Goal: Task Accomplishment & Management: Complete application form

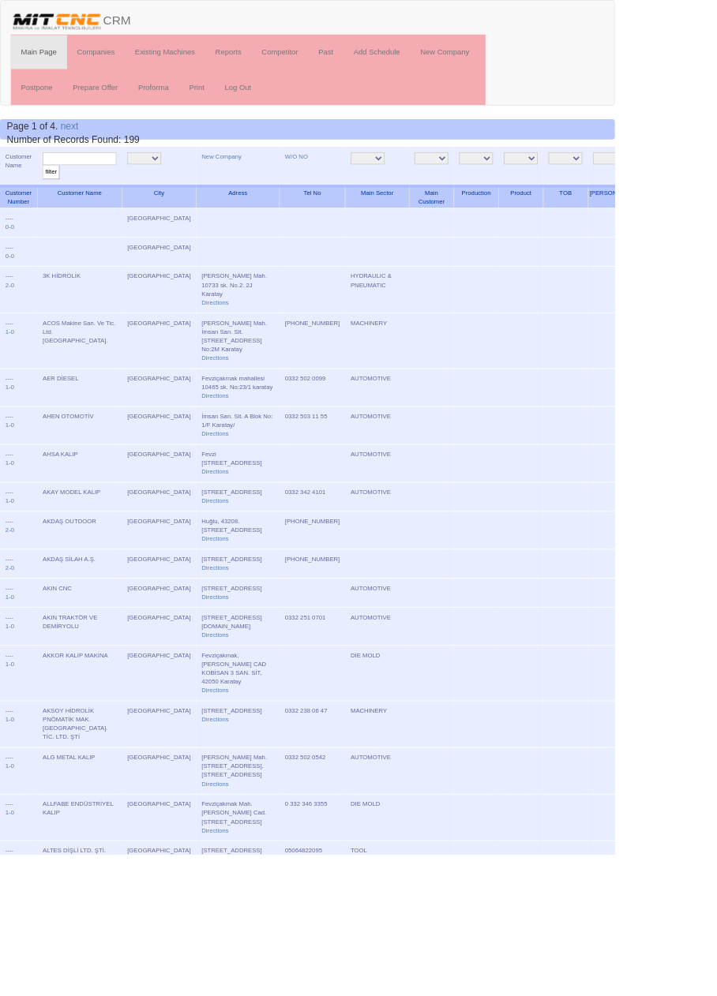
click at [110, 184] on input "text" at bounding box center [93, 185] width 86 height 15
type input "Turhan"
click at [50, 193] on input "filter" at bounding box center [60, 201] width 20 height 17
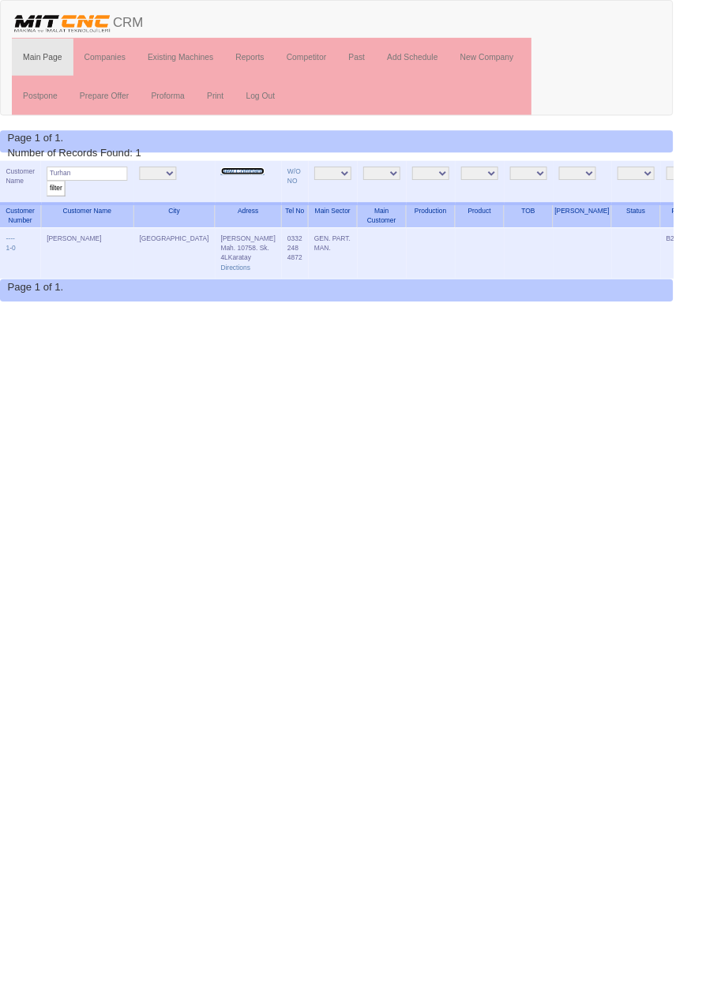
click at [235, 181] on link "New Company" at bounding box center [258, 182] width 47 height 8
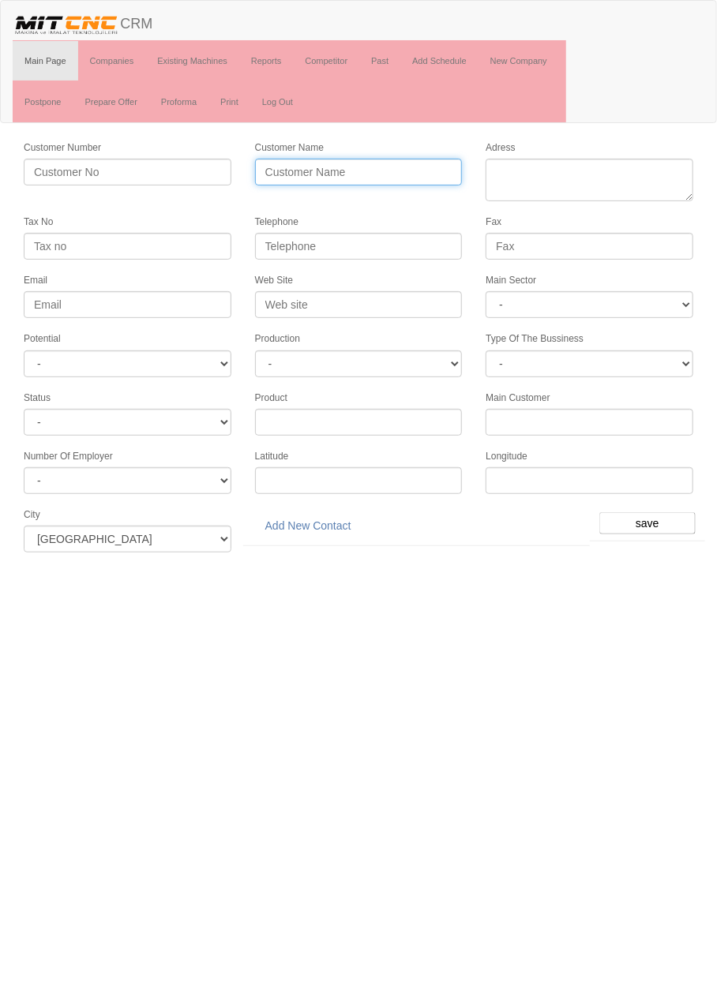
click at [277, 171] on input "Customer Name" at bounding box center [359, 172] width 208 height 27
type input "TURHAN OTOMOTİV"
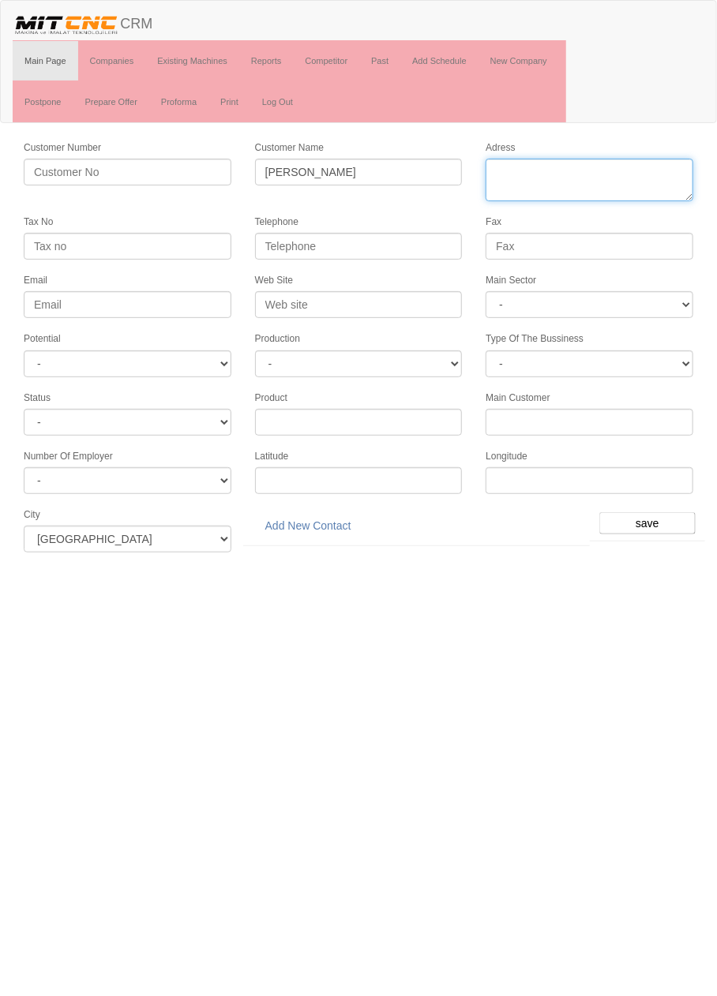
paste textarea "Fevziçakmak Mah.,Atiker 3.Sanayi Sitesi, Ahmet Petekçi Cad., No:10IAO, Karatay"
click at [585, 175] on textarea "Adress" at bounding box center [590, 180] width 208 height 43
click at [540, 193] on textarea "Adress" at bounding box center [590, 180] width 208 height 43
click at [673, 177] on textarea "Adress" at bounding box center [590, 180] width 208 height 43
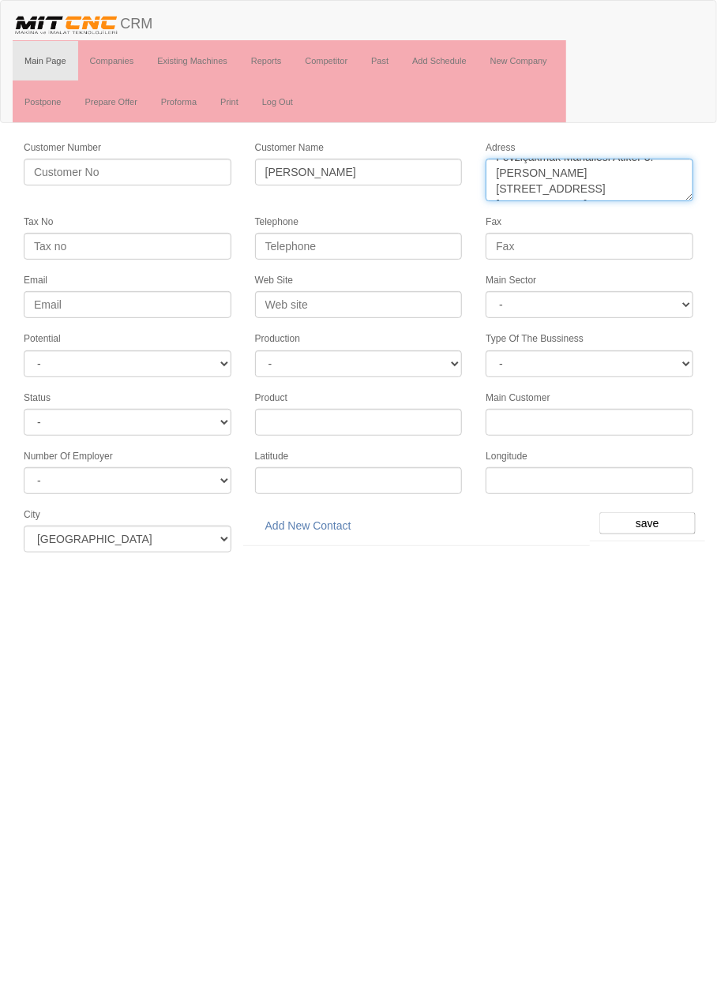
type textarea "Fevziçakmak Mahallesi Atiker 3.Sanayi Sitesi, Ahmet Petekçi Caddesi No:10I Kara…"
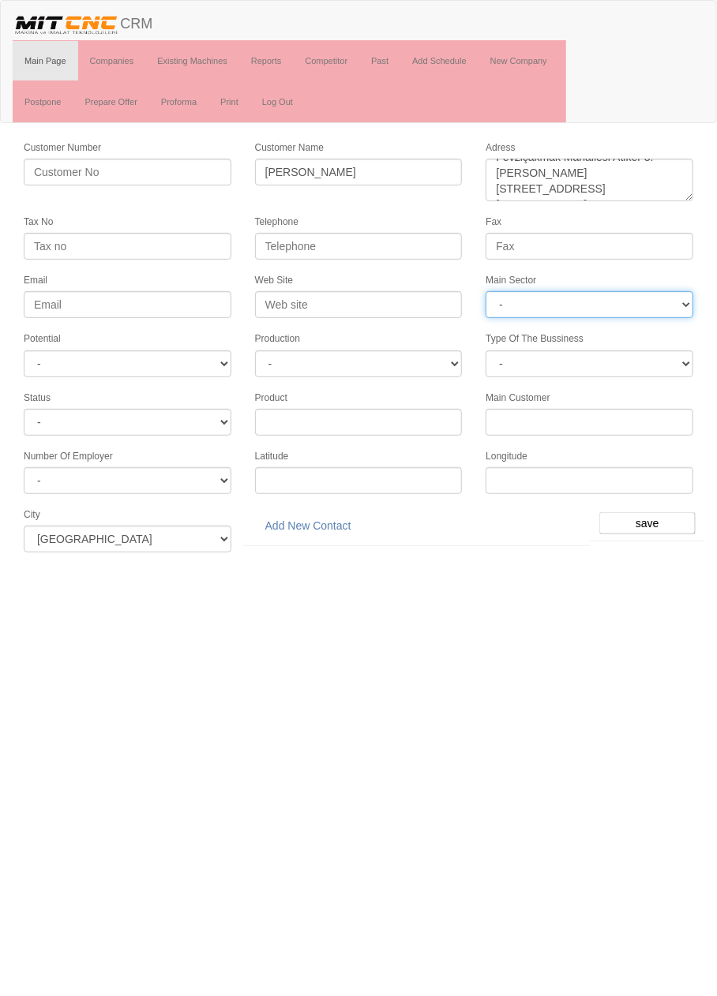
click at [639, 300] on select "- DIE MOLD MACHINERY DEFENCE ELECTRICAL COMPONENTS MEDICAL TOOL MANUFACTURING J…" at bounding box center [590, 304] width 208 height 27
select select "370"
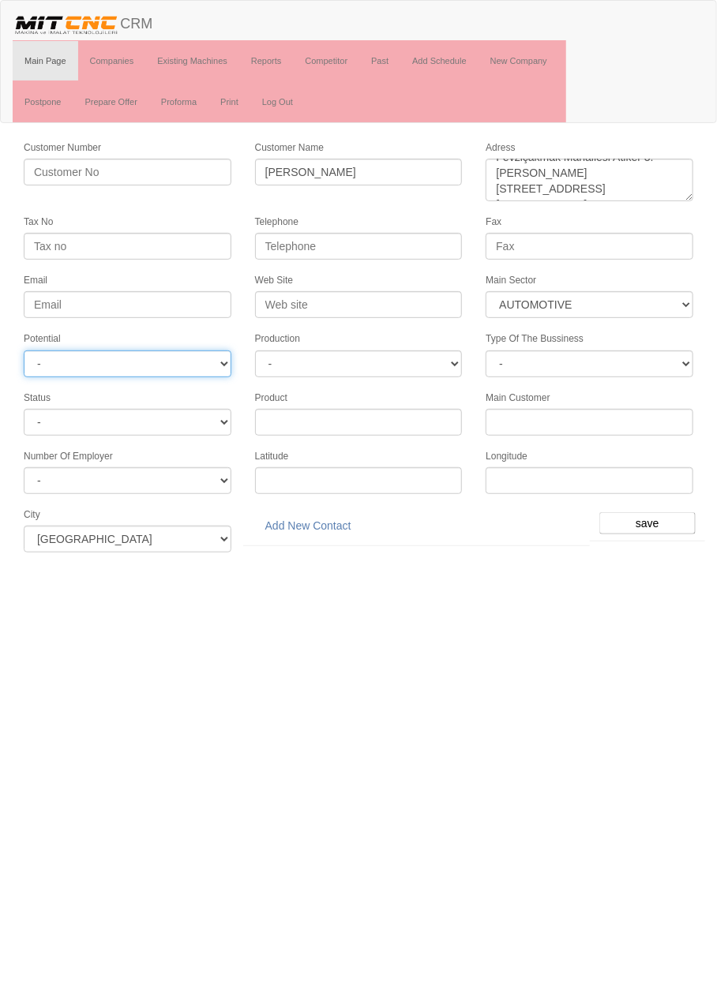
click at [41, 369] on select "- A1 A2 A3 B1 B2 B3 C1 C2 C3" at bounding box center [128, 364] width 208 height 27
select select "6"
click at [412, 354] on select "-" at bounding box center [359, 364] width 208 height 27
click at [380, 564] on html "Toggle navigation CRM Main Page Companies Existing Machines Reports Competitor …" at bounding box center [358, 282] width 717 height 564
click at [657, 512] on input "save" at bounding box center [647, 523] width 96 height 22
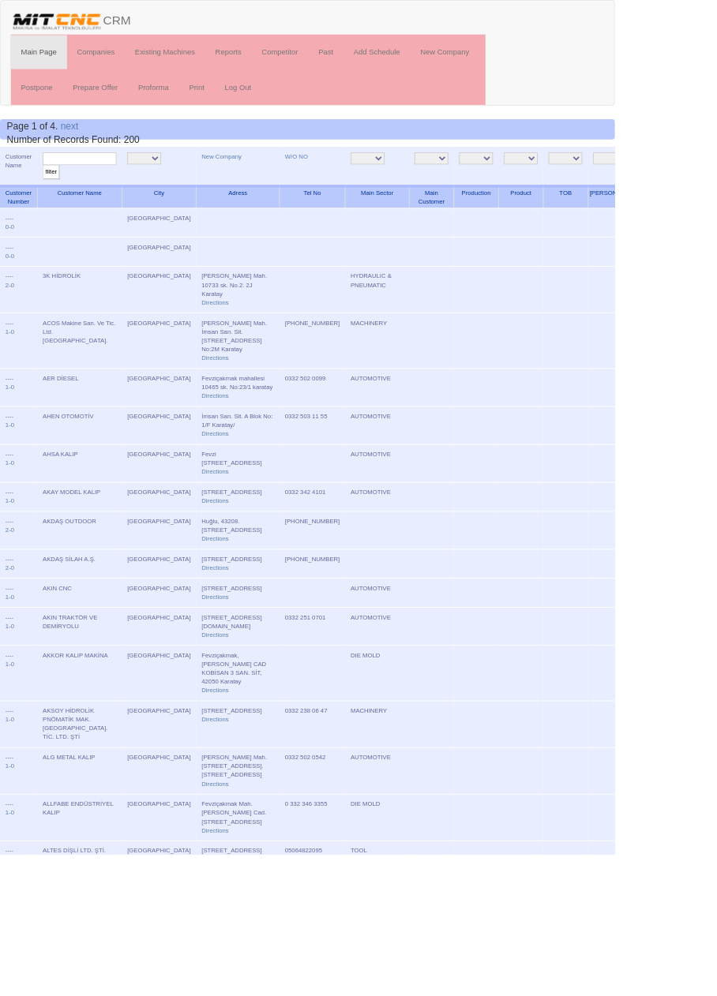
click at [119, 187] on input "text" at bounding box center [93, 185] width 86 height 15
type input "Turhan"
click at [50, 193] on input "filter" at bounding box center [60, 201] width 20 height 17
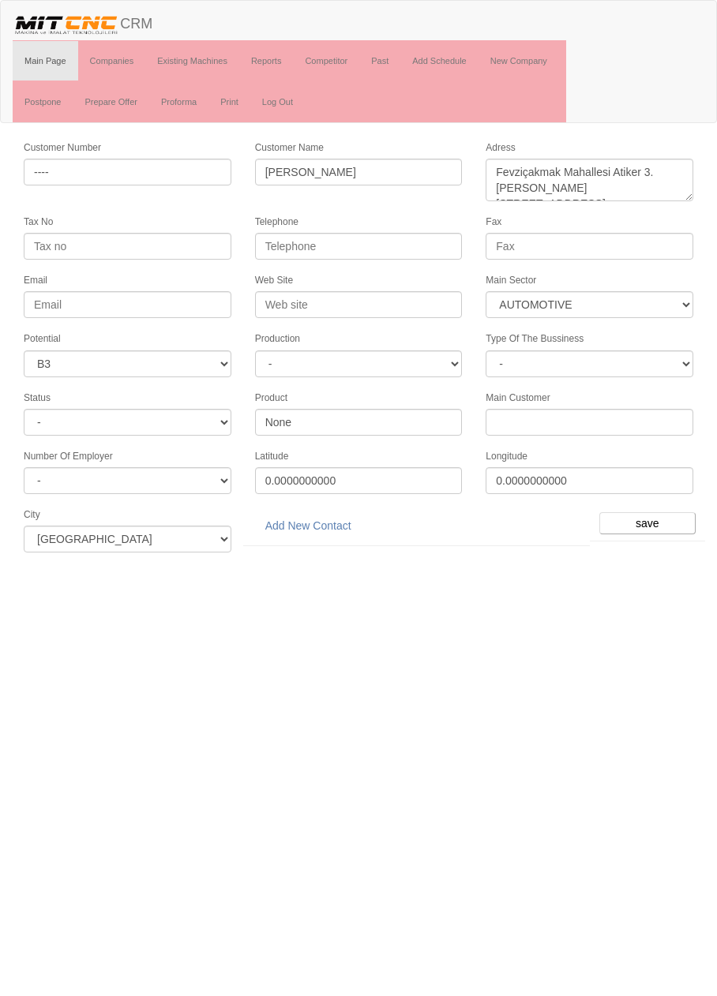
select select "370"
select select "6"
click at [576, 167] on textarea "Fevziçakmak Mahallesi Atiker 3.[PERSON_NAME][STREET_ADDRESS][PERSON_NAME]" at bounding box center [590, 180] width 208 height 43
type textarea "Fevziçakmak Mahallesi Atiker 3.[STREET_ADDRESS][PERSON_NAME]"
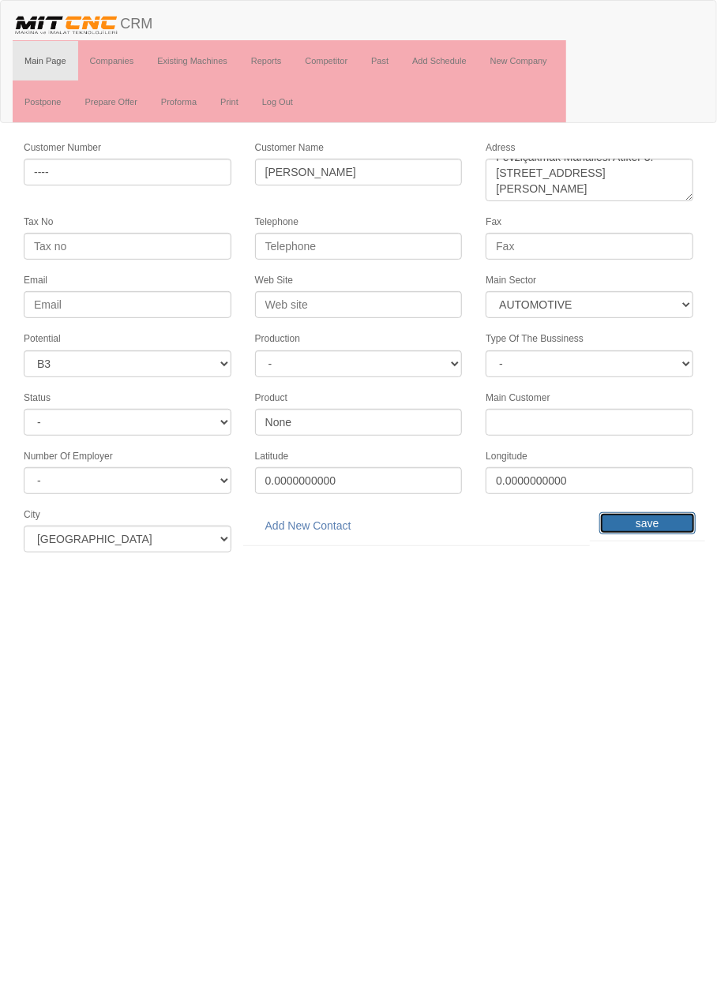
click at [653, 517] on input "save" at bounding box center [647, 523] width 96 height 22
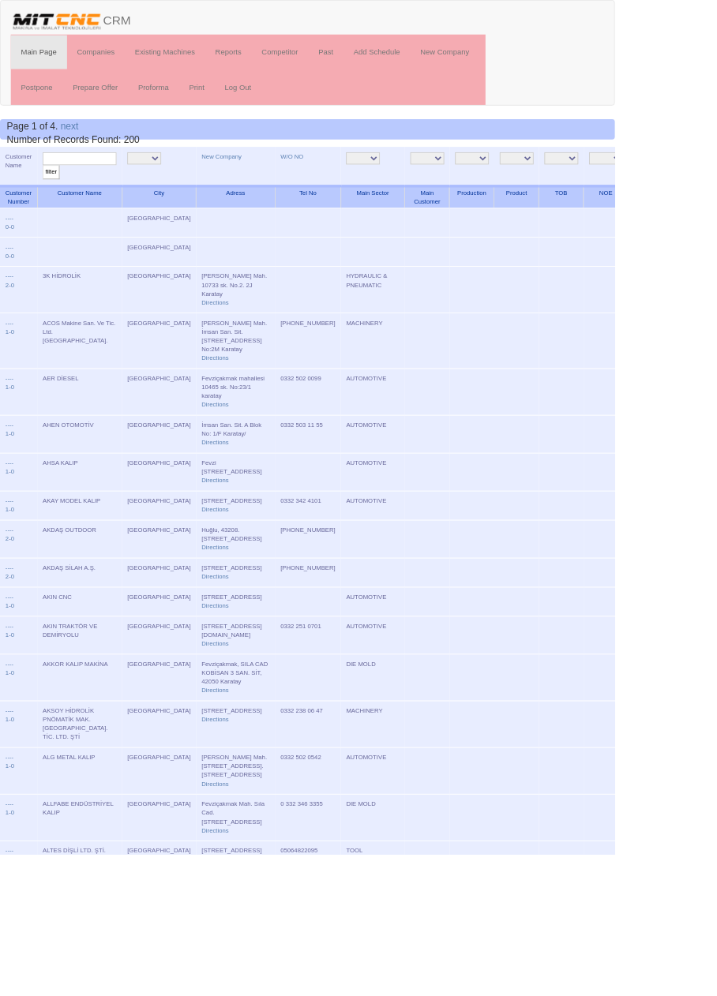
click at [103, 186] on input "text" at bounding box center [93, 185] width 86 height 15
type input "Turhan"
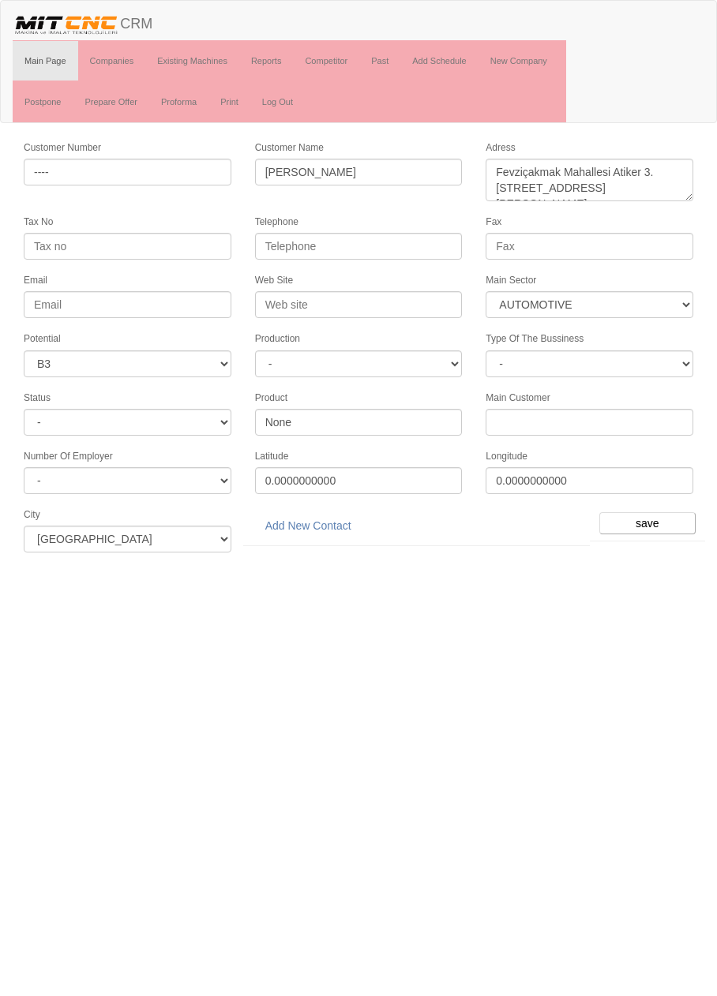
select select "370"
select select "6"
click at [313, 517] on link "Add New Contact" at bounding box center [308, 525] width 107 height 27
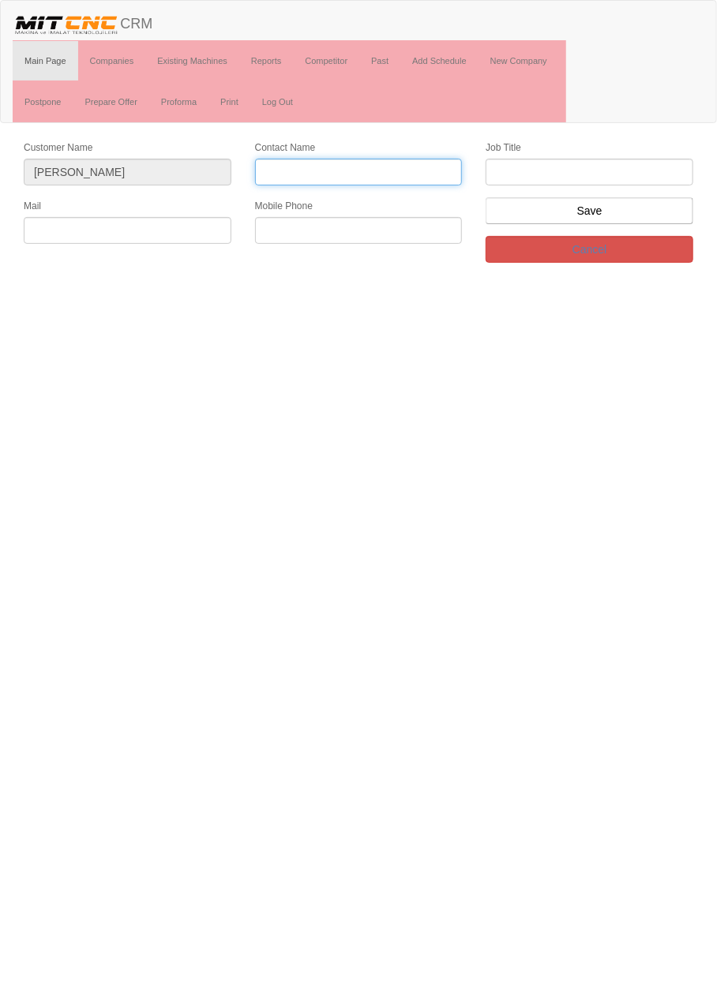
click at [408, 174] on input "Contact Name" at bounding box center [359, 172] width 208 height 27
type input "[PERSON_NAME]"
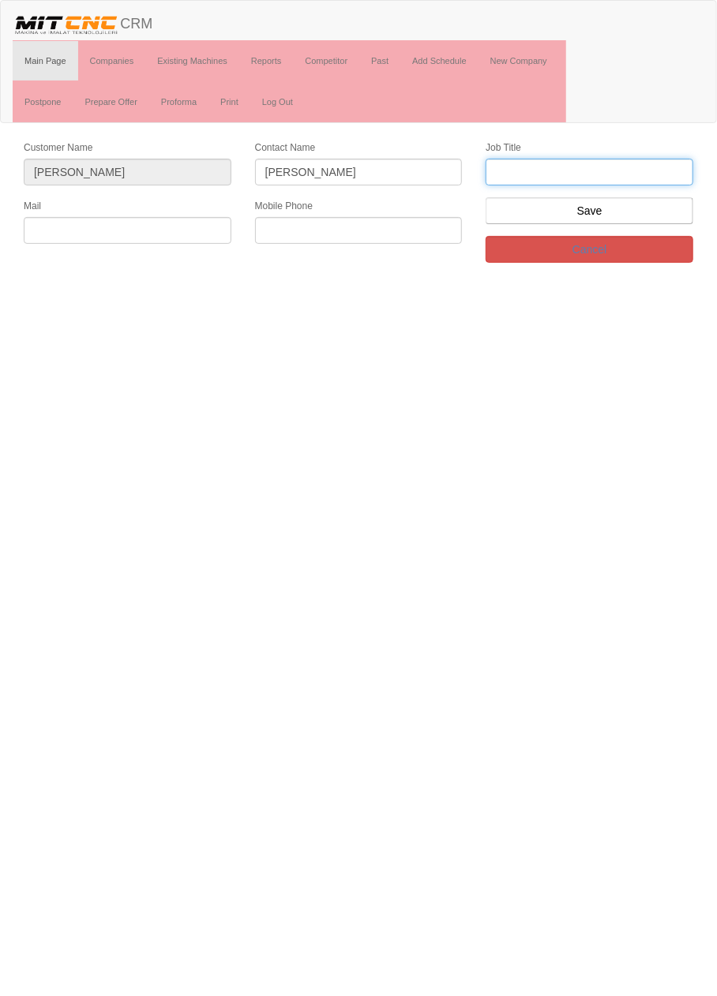
click at [669, 167] on input "text" at bounding box center [590, 172] width 208 height 27
type input "Firma sahibi"
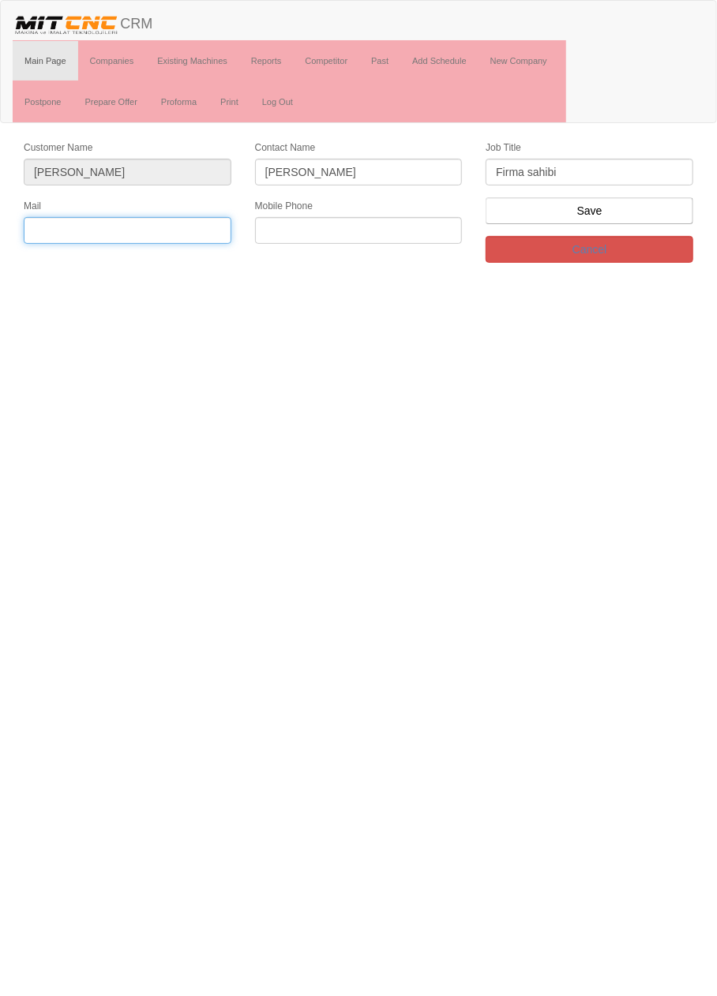
click at [193, 231] on input "text" at bounding box center [128, 230] width 208 height 27
type input "[EMAIL_ADDRESS][DOMAIN_NAME]"
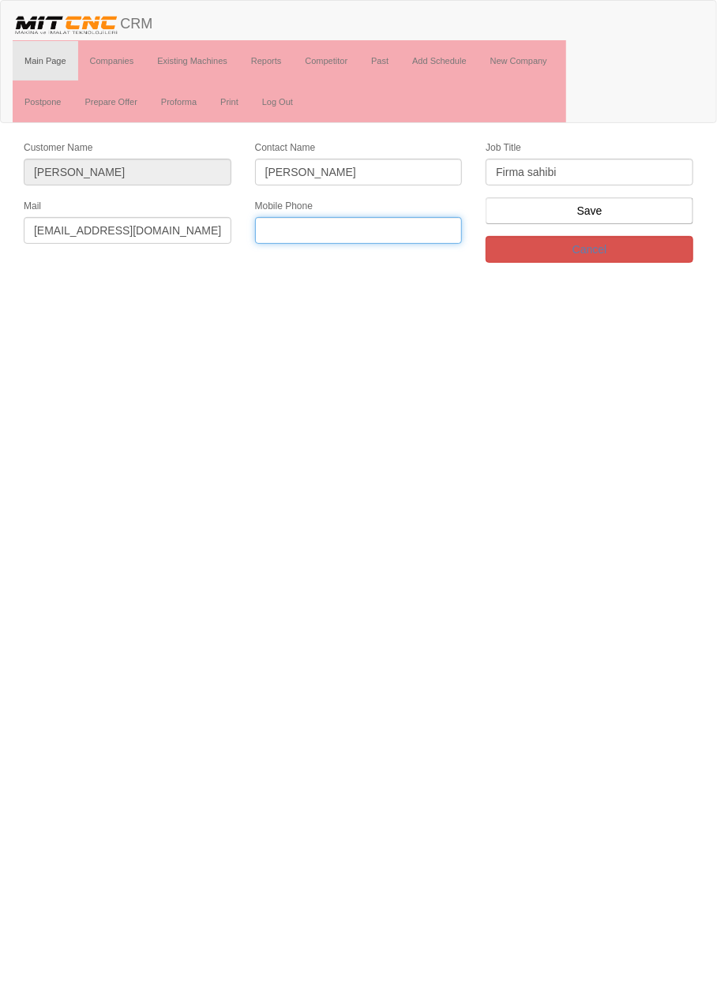
click at [414, 229] on input "text" at bounding box center [359, 230] width 208 height 27
paste input "0 506 352 97 51"
click at [407, 231] on input "0 506 352 97 51" at bounding box center [359, 230] width 208 height 27
click at [274, 228] on input "0 506 352 9751" at bounding box center [359, 230] width 208 height 27
type input "0506 352 9751"
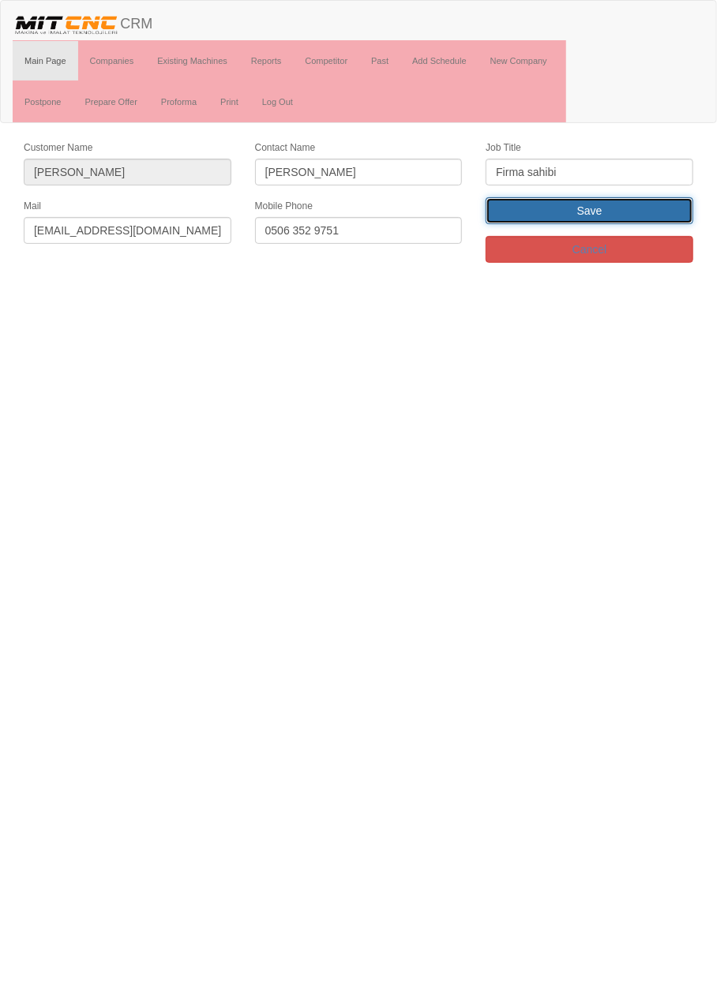
click at [663, 216] on input "Save" at bounding box center [590, 210] width 208 height 27
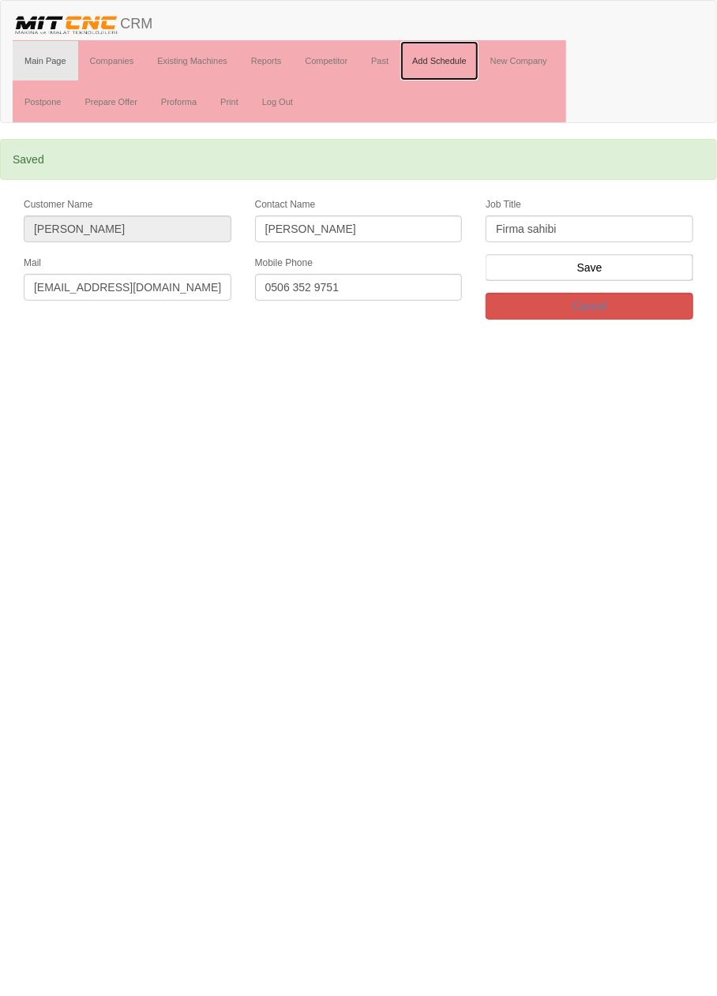
click at [456, 58] on link "Add Schedule" at bounding box center [439, 60] width 78 height 39
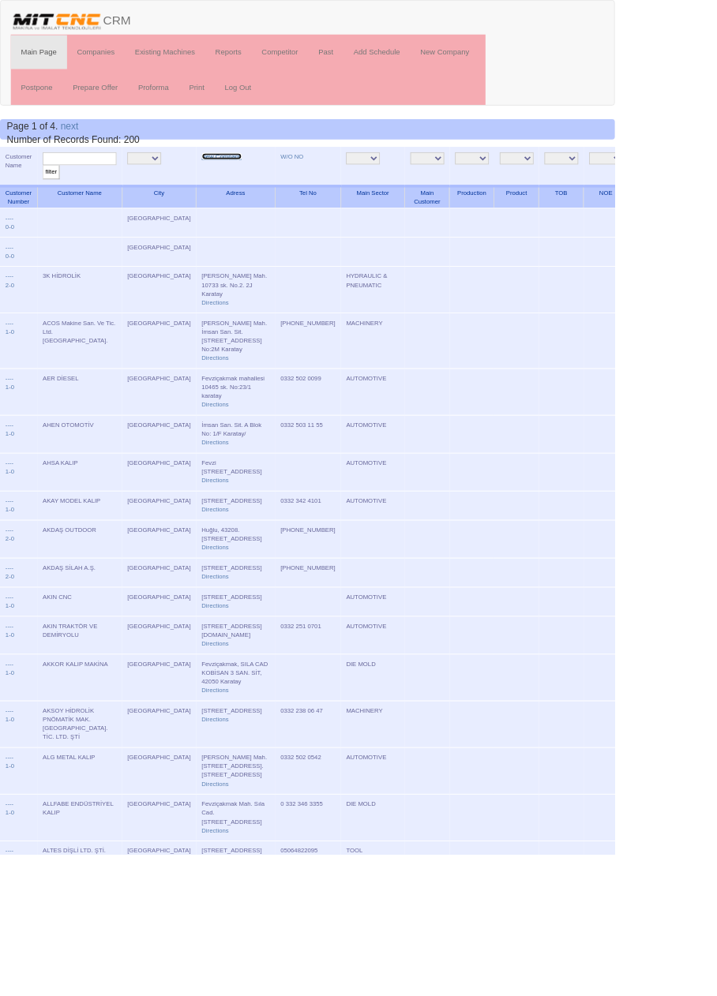
click at [235, 182] on link "New Company" at bounding box center [258, 182] width 47 height 8
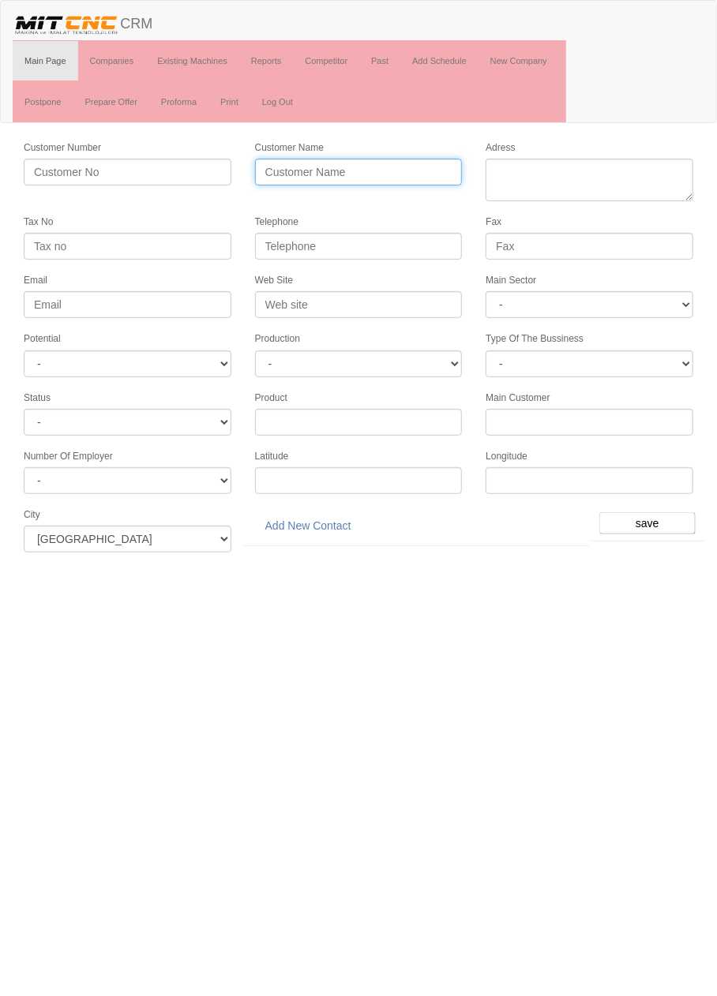
click at [310, 173] on input "Customer Name" at bounding box center [359, 172] width 208 height 27
type input "C"
type input "CANBEG OTOMOTİV"
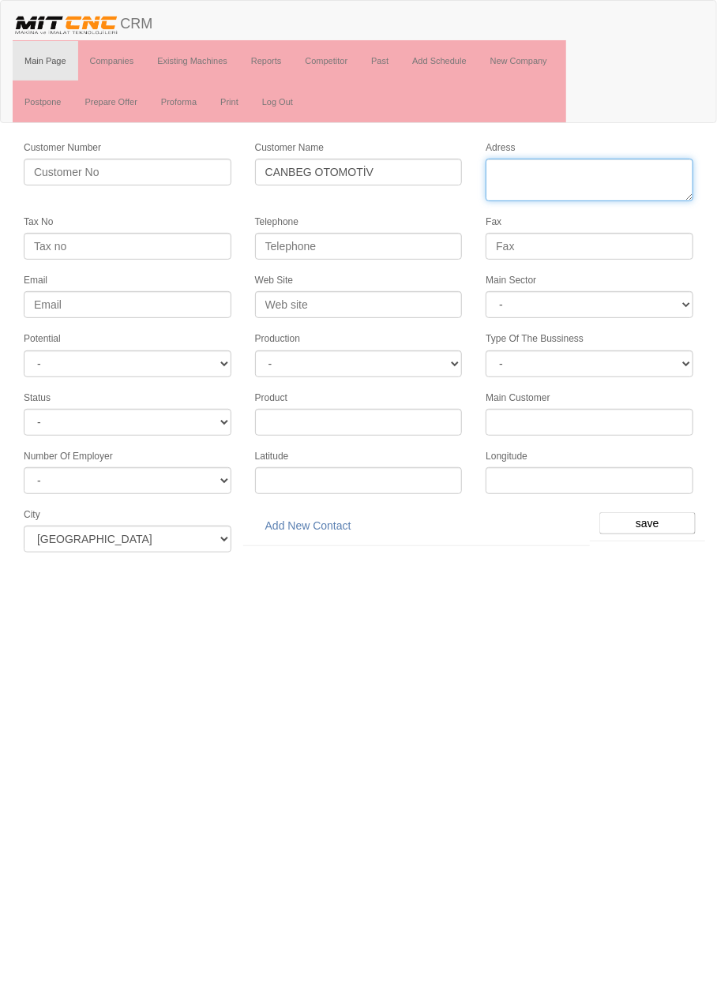
click at [595, 167] on textarea "Adress" at bounding box center [590, 180] width 208 height 43
paste textarea "Fevziçakmak mahallesi Ahmet Petekçi caddesi, Atiker 3 Sanayi sitesi 9.Blok No: …"
click at [604, 193] on textarea "Adress" at bounding box center [590, 180] width 208 height 43
click at [541, 193] on textarea "Adress" at bounding box center [590, 180] width 208 height 43
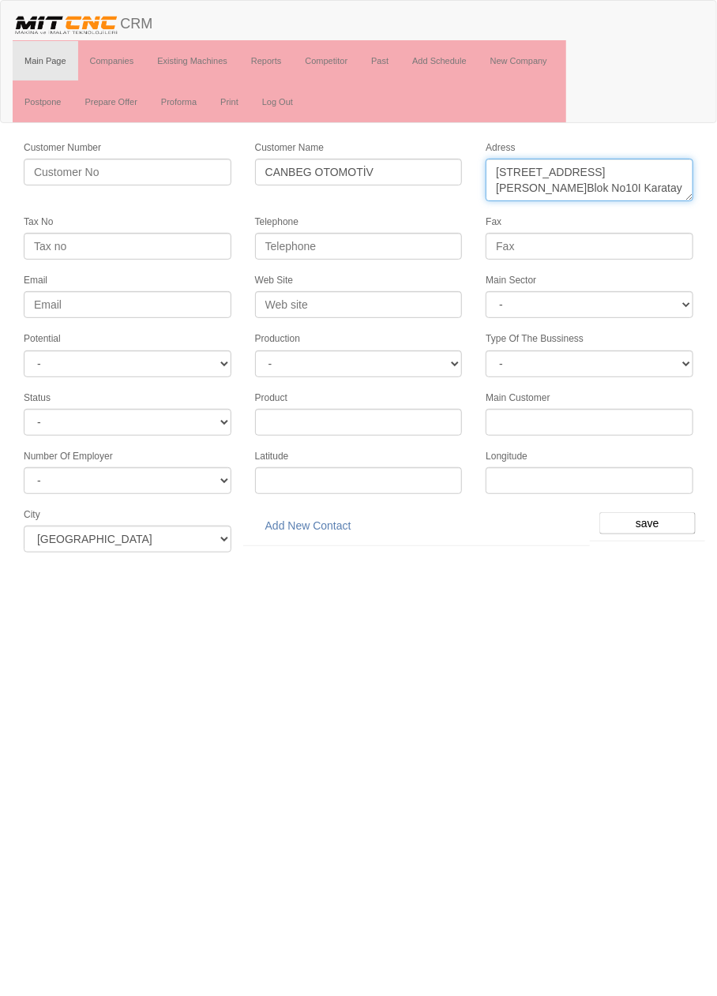
click at [571, 178] on textarea "Adress" at bounding box center [590, 180] width 208 height 43
type textarea "Fevziçakmak mahallesi Ahmet Petekçi caddesi Atiker 3 Sanayi sitesi 9.Blok No10I…"
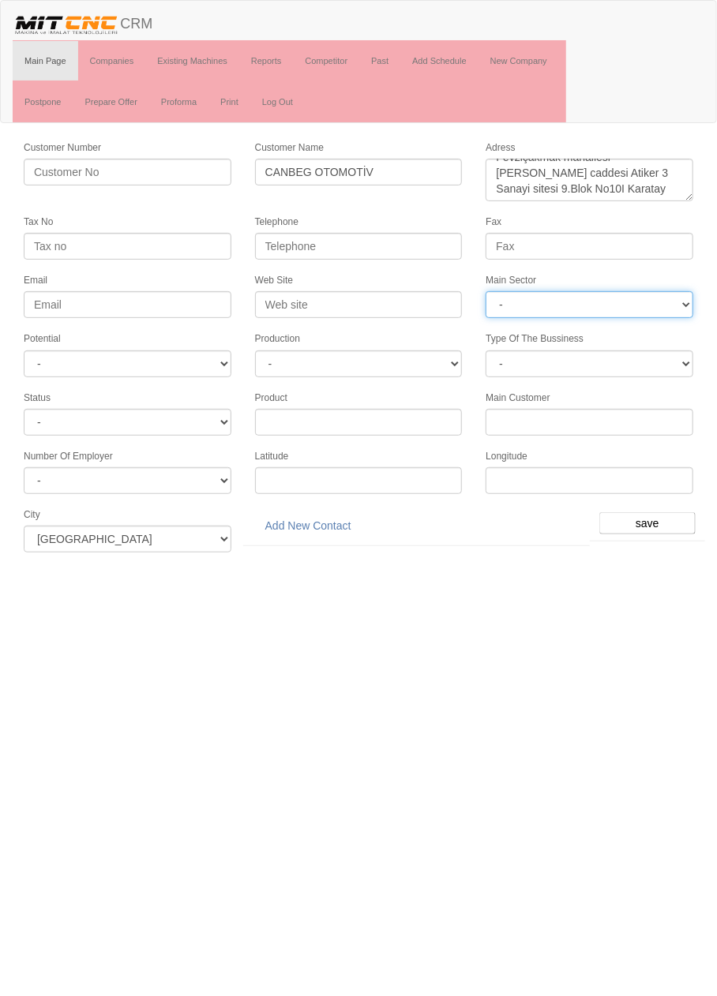
click at [640, 298] on select "- DIE MOLD MACHINERY DEFENCE ELECTRICAL COMPONENTS MEDICAL TOOL MANUFACTURING J…" at bounding box center [590, 304] width 208 height 27
select select "370"
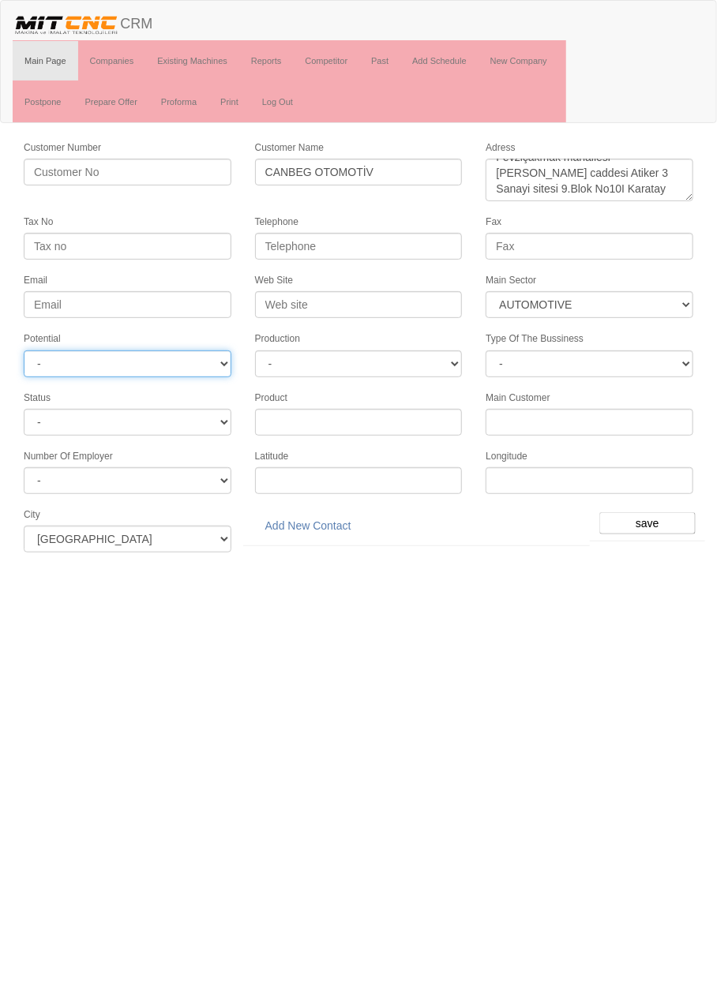
click at [216, 368] on select "- A1 A2 A3 B1 B2 B3 C1 C2 C3" at bounding box center [128, 364] width 208 height 27
select select "6"
